Goal: Go to known website: Access a specific website the user already knows

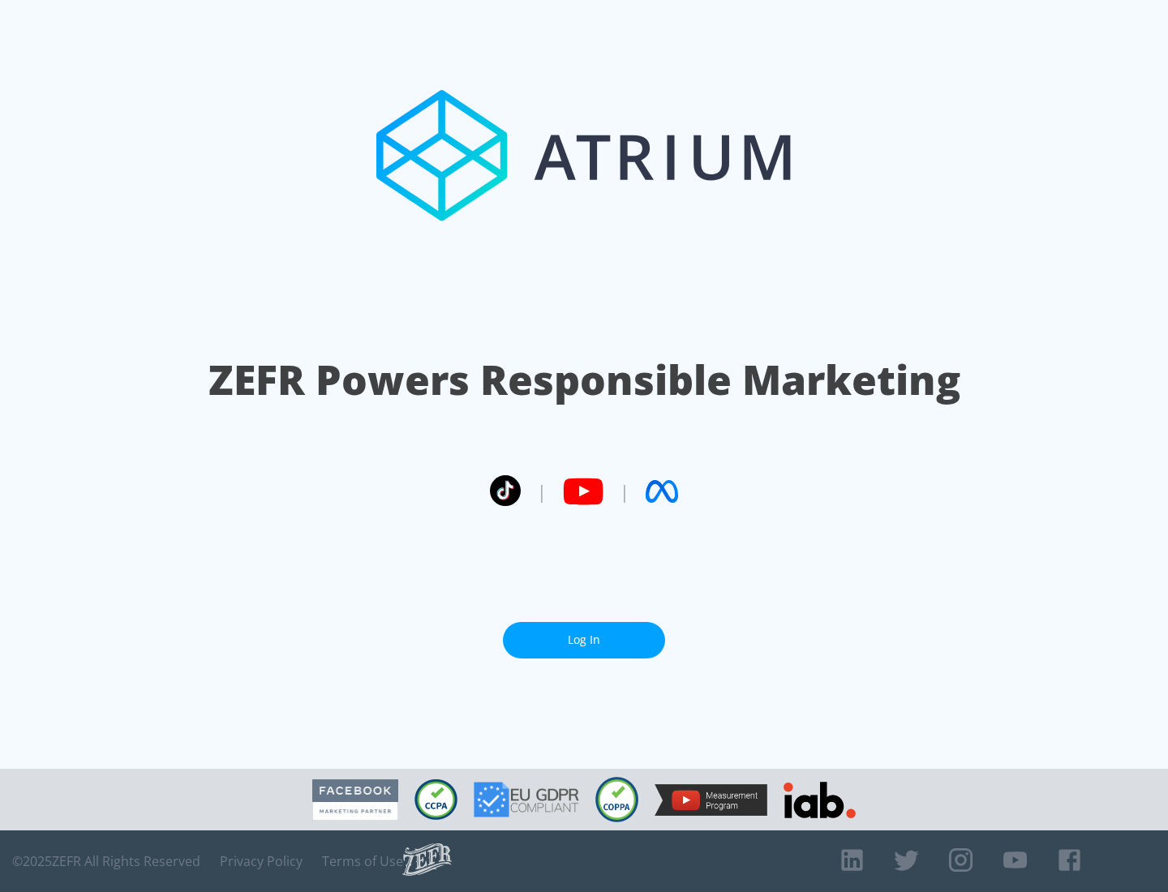
click at [584, 640] on link "Log In" at bounding box center [584, 640] width 162 height 36
